Goal: Information Seeking & Learning: Learn about a topic

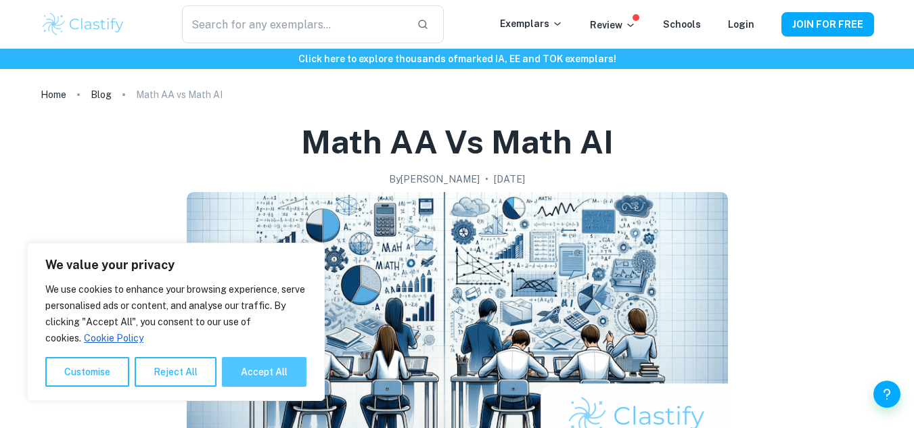
drag, startPoint x: 276, startPoint y: 373, endPoint x: 285, endPoint y: 356, distance: 19.1
click at [276, 368] on button "Accept All" at bounding box center [264, 372] width 85 height 30
checkbox input "true"
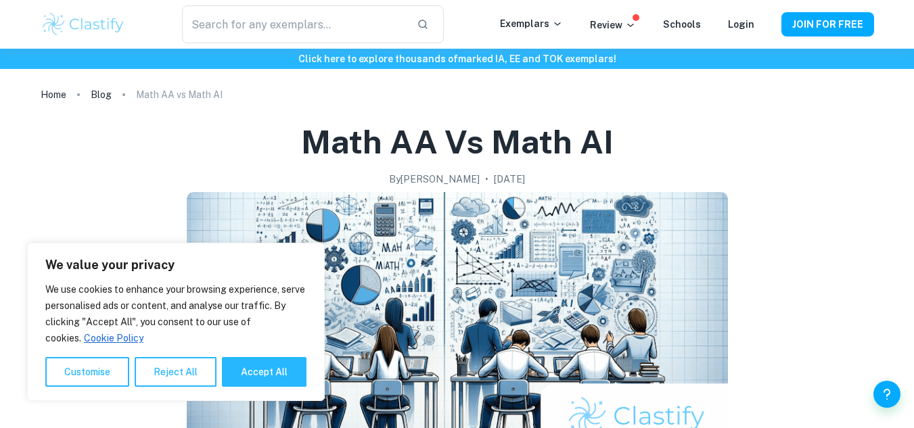
checkbox input "true"
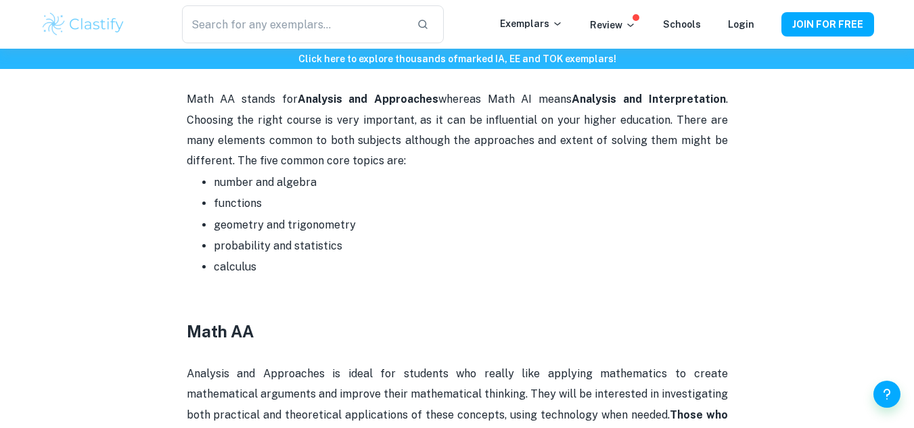
scroll to position [319, 0]
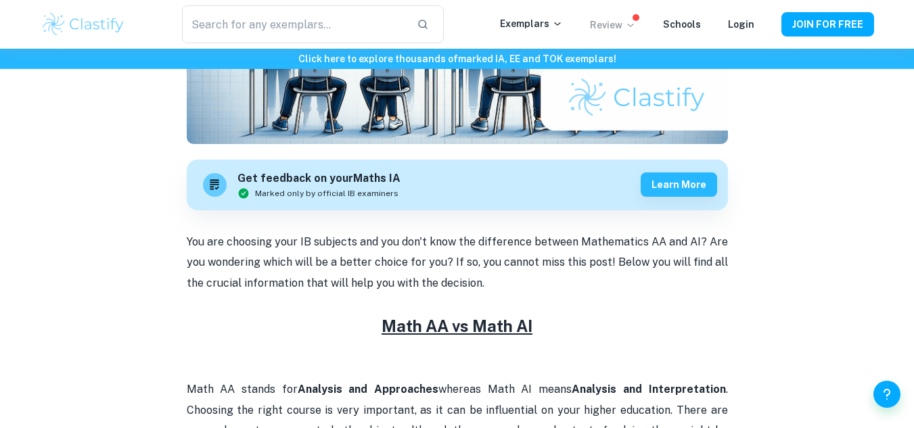
click at [635, 24] on icon at bounding box center [630, 25] width 11 height 11
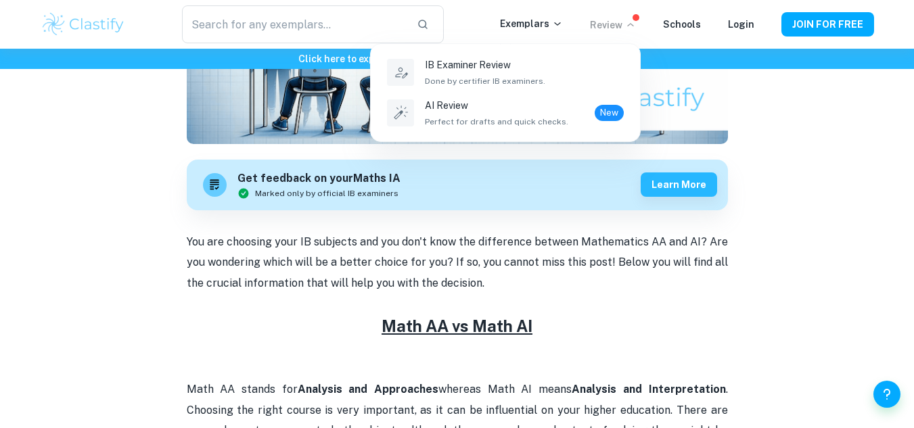
click at [565, 23] on div at bounding box center [457, 214] width 914 height 428
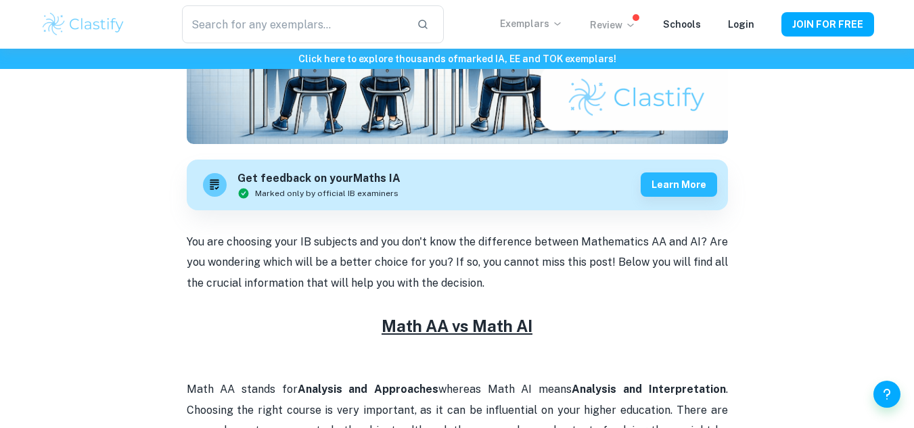
click at [563, 23] on icon at bounding box center [557, 23] width 11 height 11
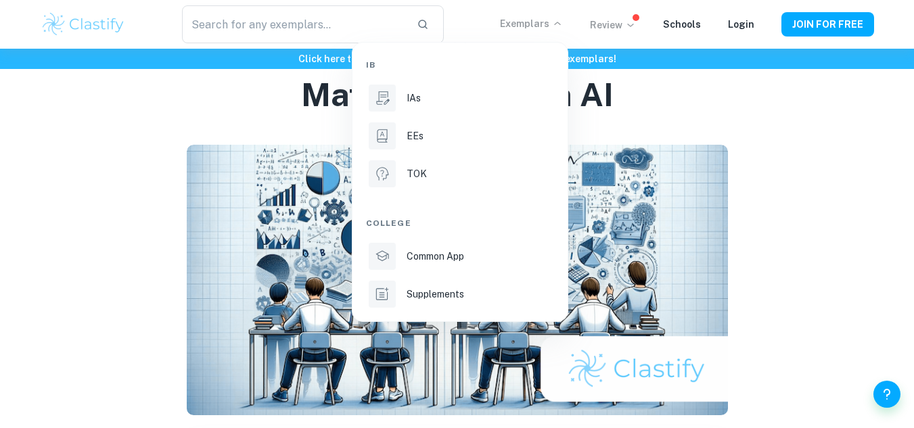
scroll to position [0, 0]
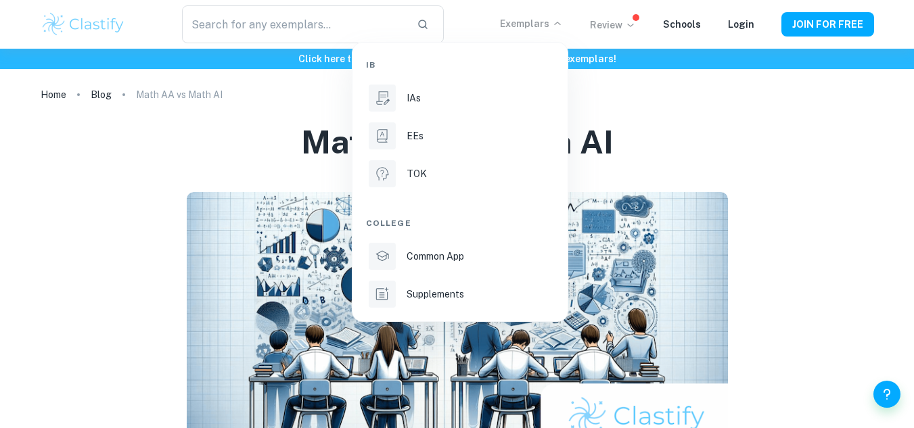
click at [33, 203] on div at bounding box center [457, 214] width 914 height 428
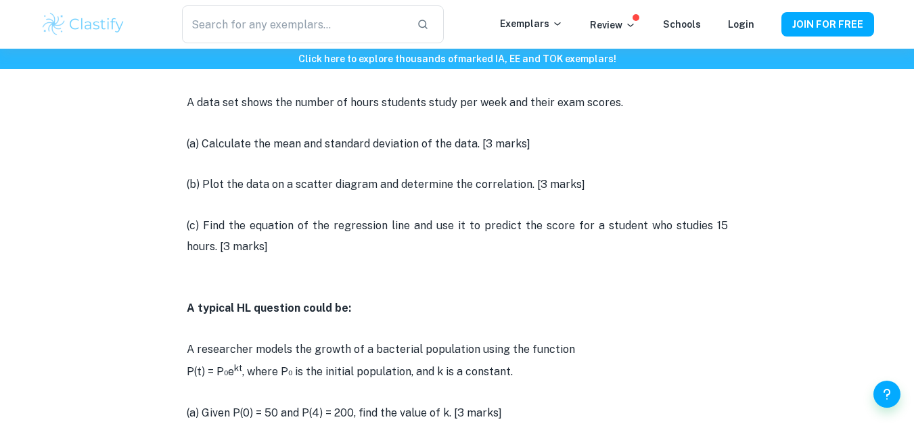
scroll to position [1623, 0]
